Goal: Task Accomplishment & Management: Use online tool/utility

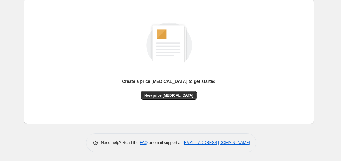
scroll to position [67, 0]
click at [179, 95] on span "New price [MEDICAL_DATA]" at bounding box center [168, 96] width 49 height 5
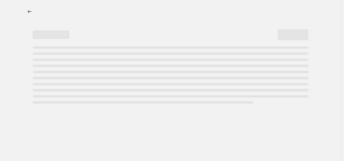
select select "percentage"
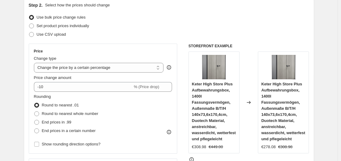
scroll to position [69, 0]
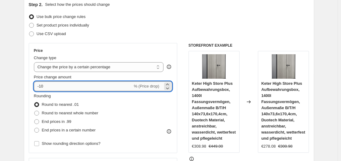
click at [87, 86] on input "-10" at bounding box center [83, 87] width 99 height 10
type input "-1"
type input "-35"
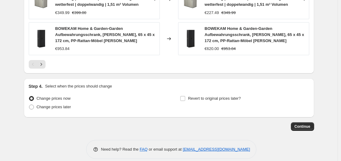
scroll to position [515, 0]
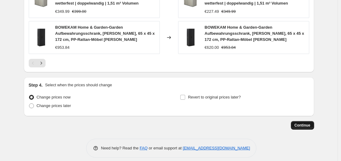
click at [308, 121] on button "Continue" at bounding box center [302, 125] width 23 height 9
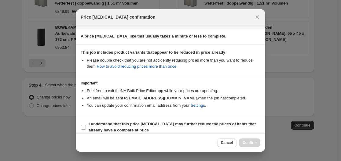
scroll to position [96, 0]
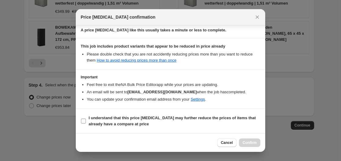
click at [83, 123] on input "I understand that this price [MEDICAL_DATA] may further reduce the prices of it…" at bounding box center [83, 121] width 5 height 5
checkbox input "true"
click at [252, 143] on span "Confirm" at bounding box center [250, 143] width 14 height 5
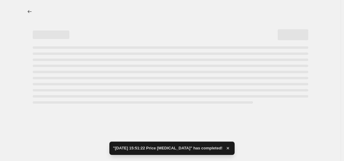
select select "percentage"
